Goal: Find specific page/section: Find specific page/section

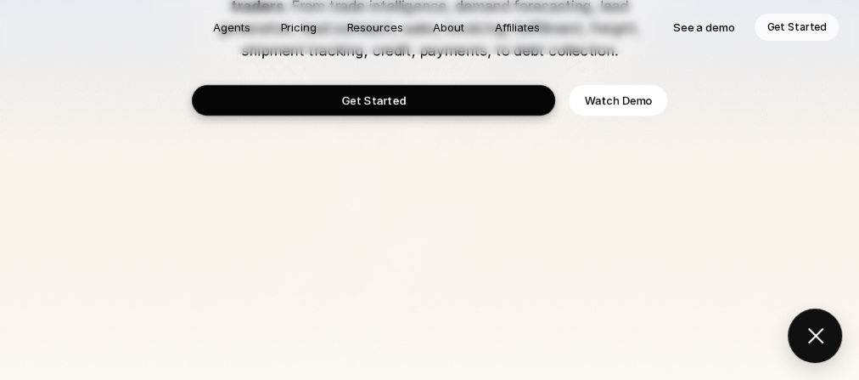
scroll to position [136, 0]
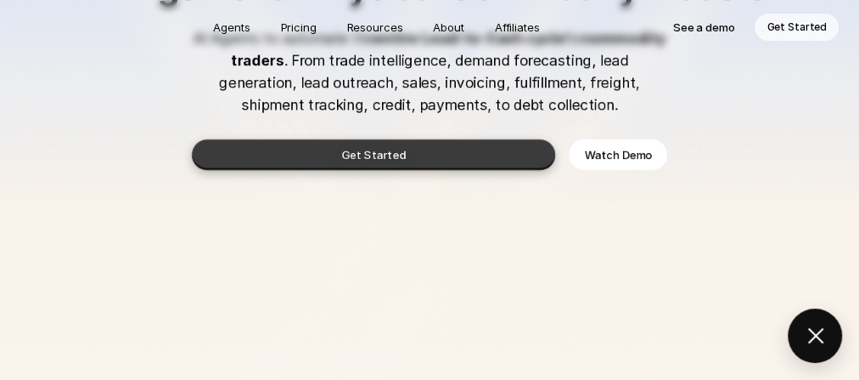
click at [277, 160] on link "Get Started" at bounding box center [373, 154] width 363 height 31
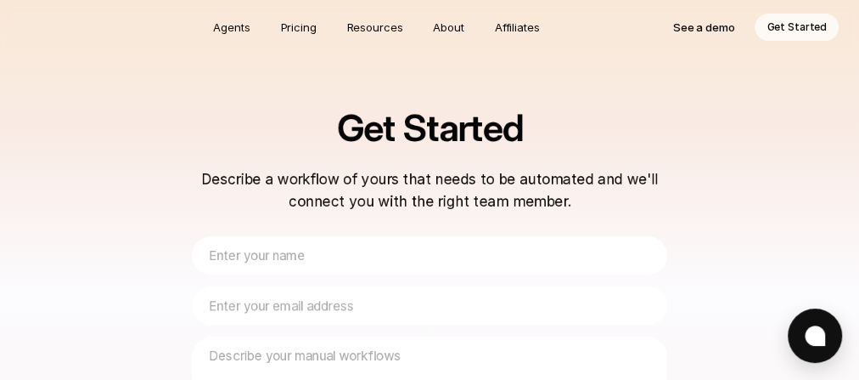
click at [698, 34] on p "See a demo" at bounding box center [704, 27] width 62 height 17
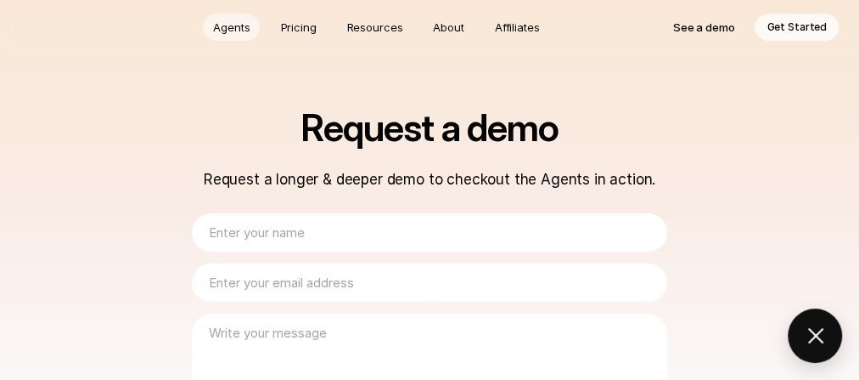
click at [255, 28] on link "Agents" at bounding box center [231, 27] width 57 height 27
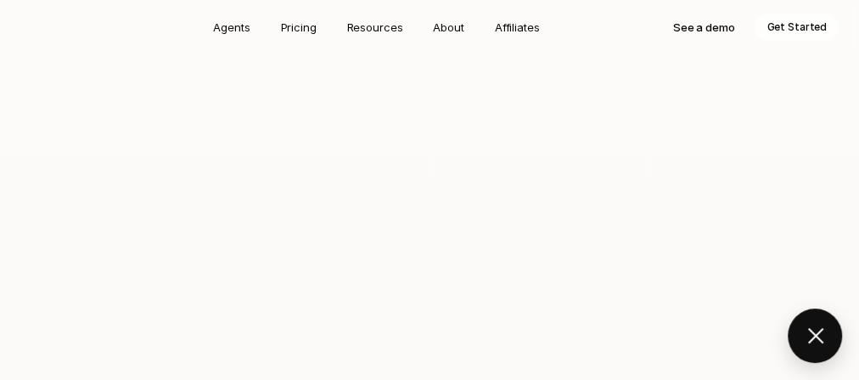
scroll to position [1146, 0]
click at [830, 326] on button at bounding box center [815, 335] width 54 height 54
